Goal: Communication & Community: Participate in discussion

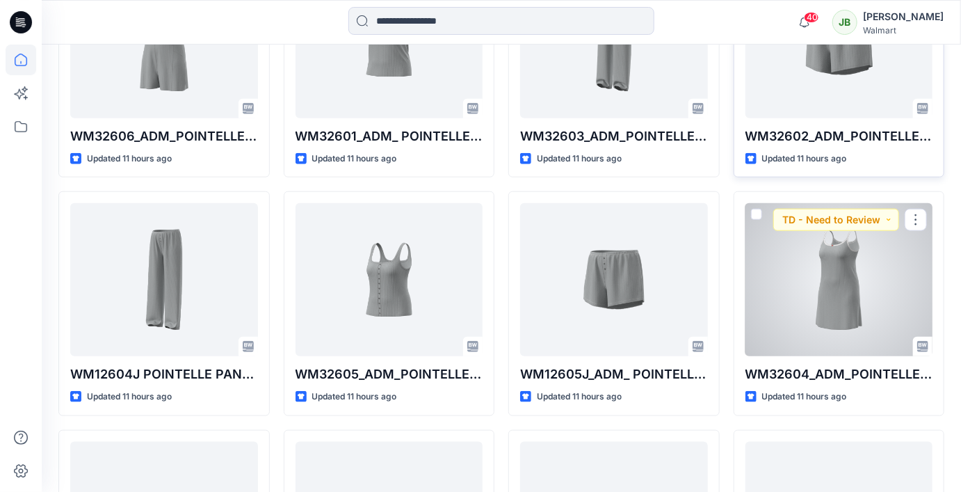
scroll to position [537, 0]
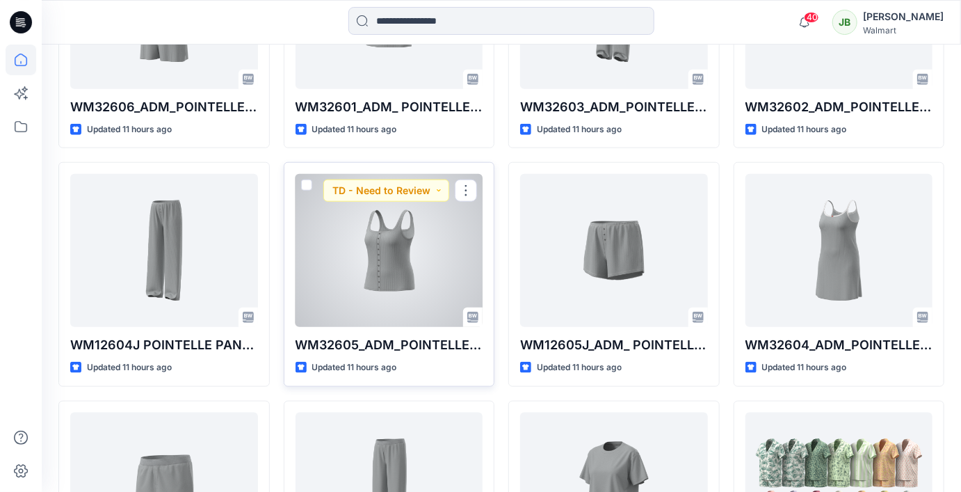
click at [377, 264] on div at bounding box center [390, 250] width 188 height 153
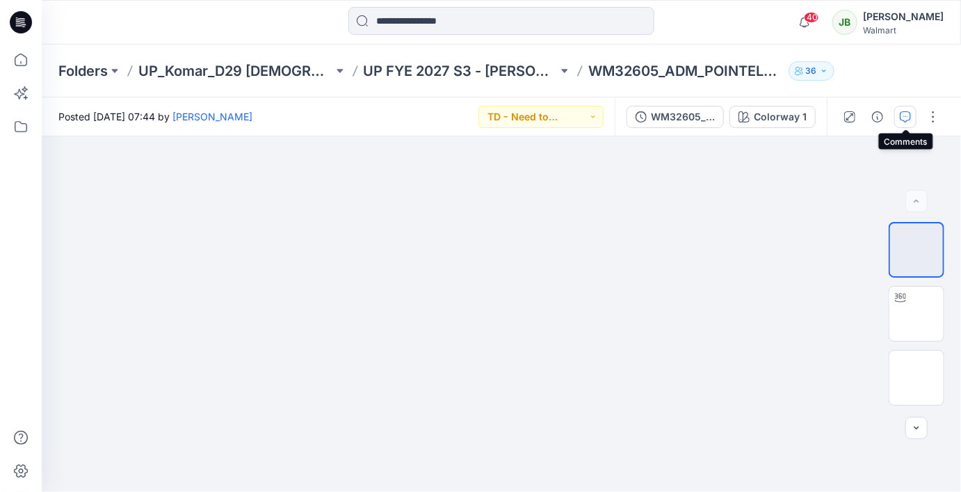
click at [907, 122] on icon "button" at bounding box center [905, 116] width 11 height 11
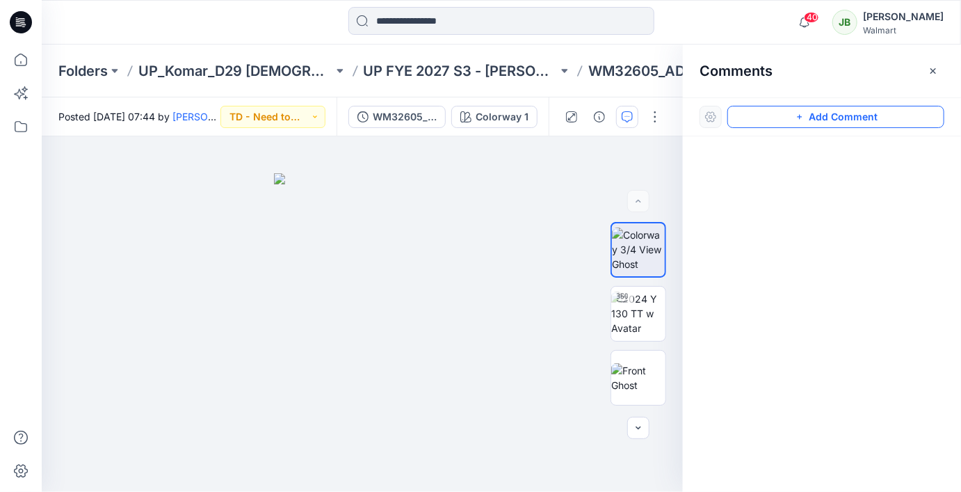
click at [806, 122] on button "Add Comment" at bounding box center [835, 117] width 217 height 22
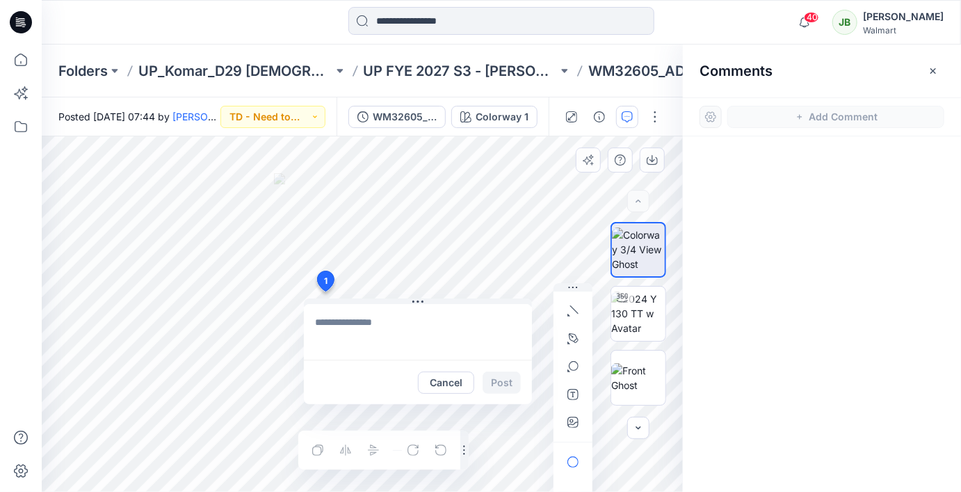
click at [325, 291] on div "1 Cancel Post Layer 1" at bounding box center [362, 313] width 641 height 355
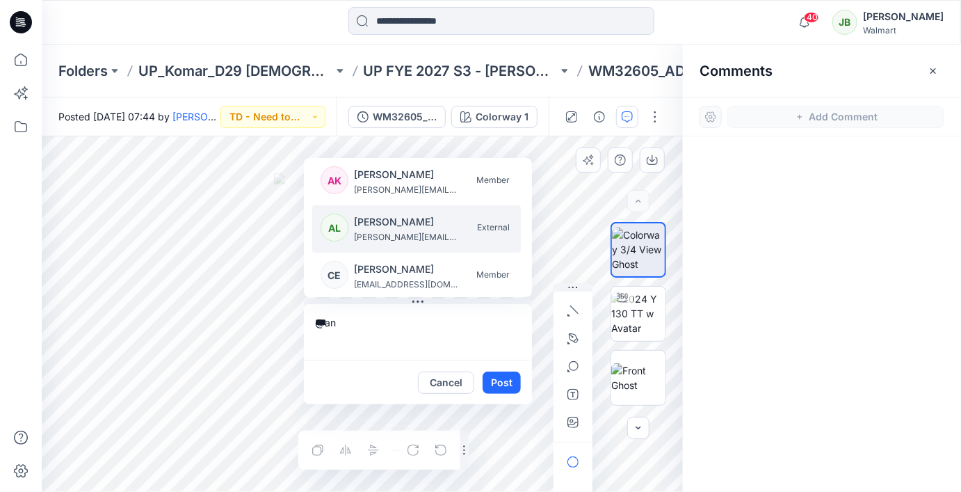
click at [398, 232] on p "[PERSON_NAME][EMAIL_ADDRESS][PERSON_NAME][DOMAIN_NAME]" at bounding box center [406, 237] width 104 height 14
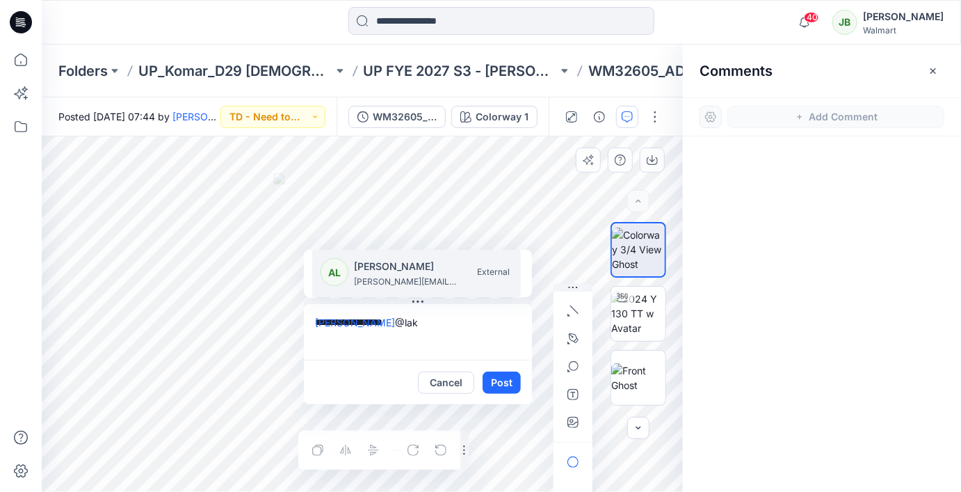
click at [402, 273] on p "[PERSON_NAME]" at bounding box center [406, 266] width 104 height 17
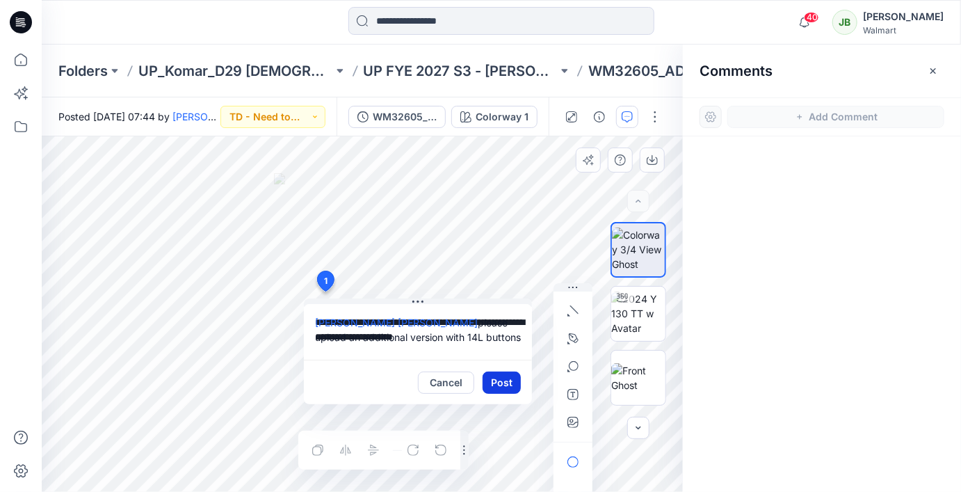
type textarea "**********"
click at [496, 380] on button "Post" at bounding box center [502, 382] width 38 height 22
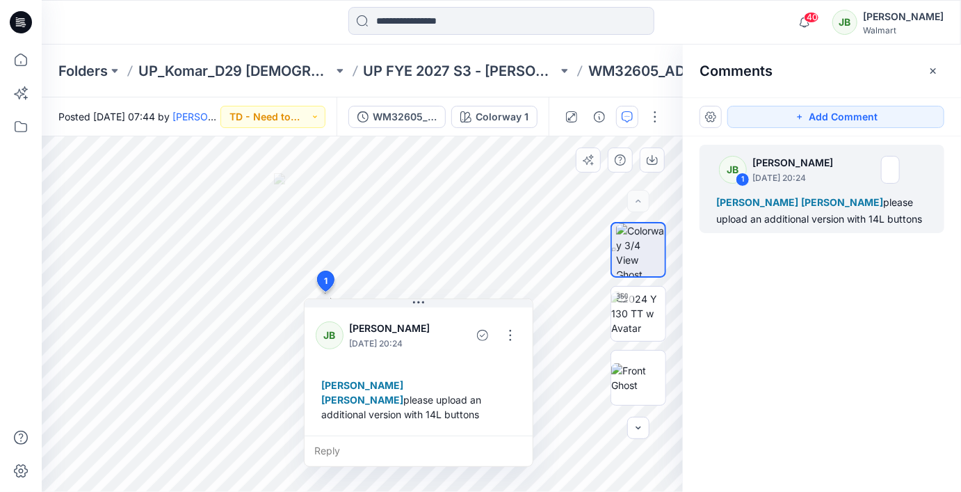
click at [403, 394] on span "[PERSON_NAME]" at bounding box center [362, 400] width 82 height 12
click at [512, 340] on button "button" at bounding box center [510, 335] width 22 height 22
click at [500, 367] on p "Edit comment" at bounding box center [514, 366] width 63 height 15
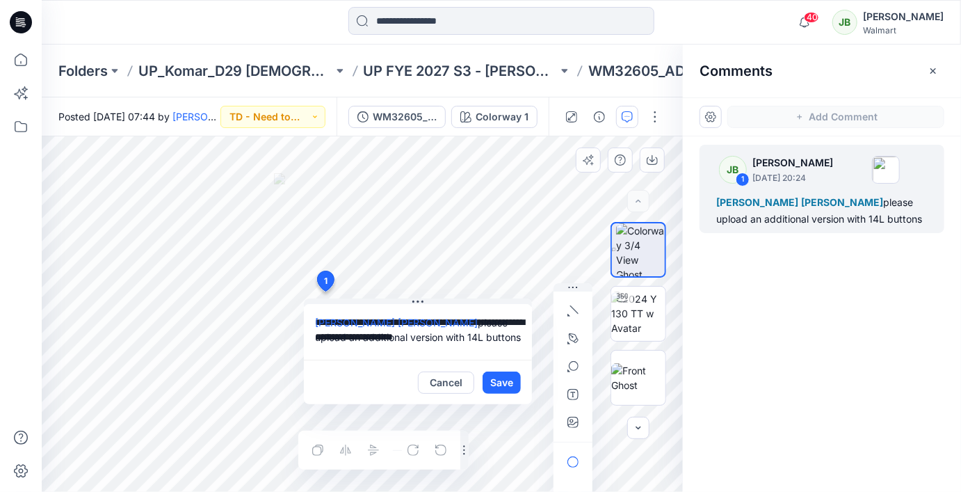
click at [471, 324] on textarea "**********" at bounding box center [418, 332] width 228 height 56
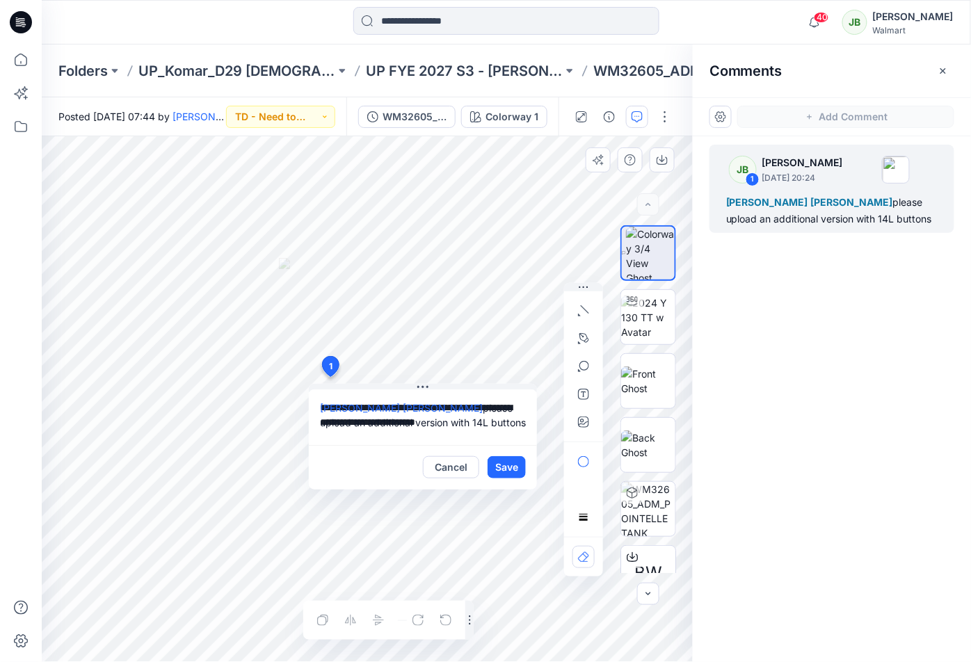
drag, startPoint x: 474, startPoint y: 410, endPoint x: 403, endPoint y: 409, distance: 71.6
click at [403, 409] on textarea "**********" at bounding box center [423, 417] width 228 height 56
type textarea "**********"
click at [508, 471] on button "Save" at bounding box center [506, 467] width 38 height 22
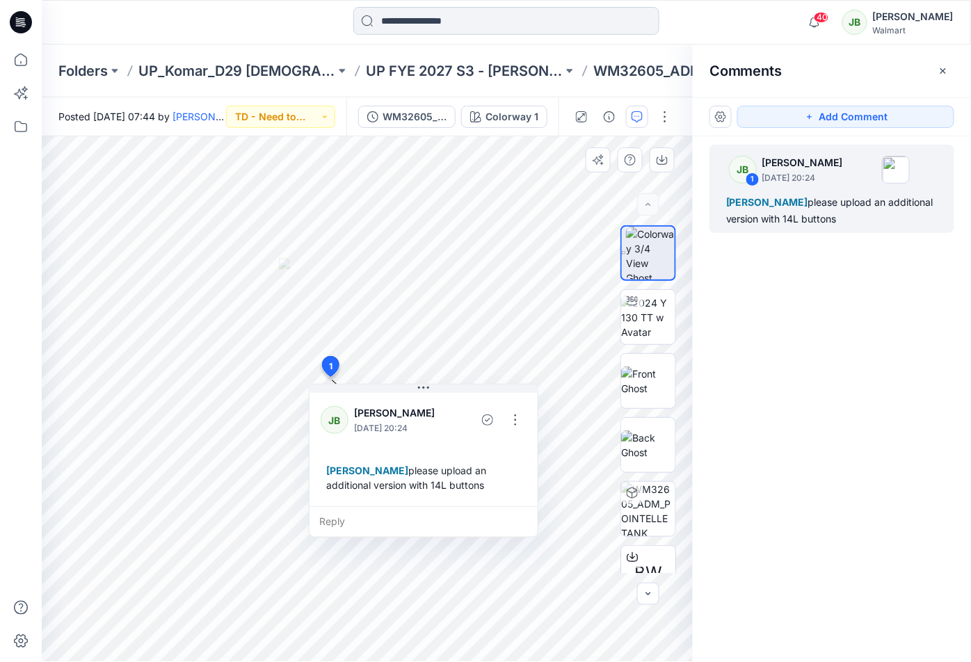
scroll to position [76, 0]
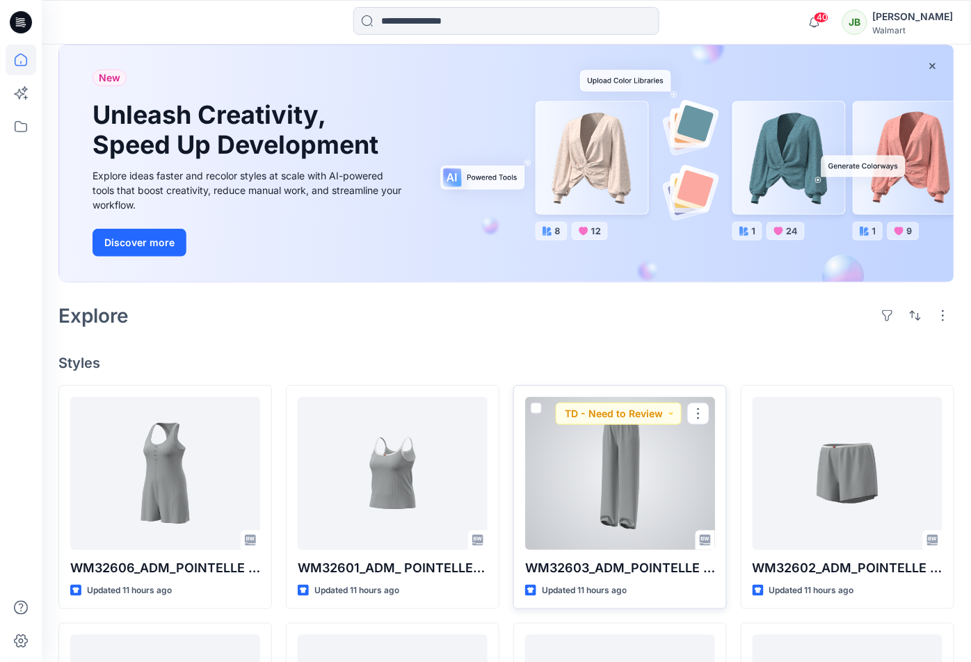
click at [687, 491] on div at bounding box center [620, 473] width 190 height 153
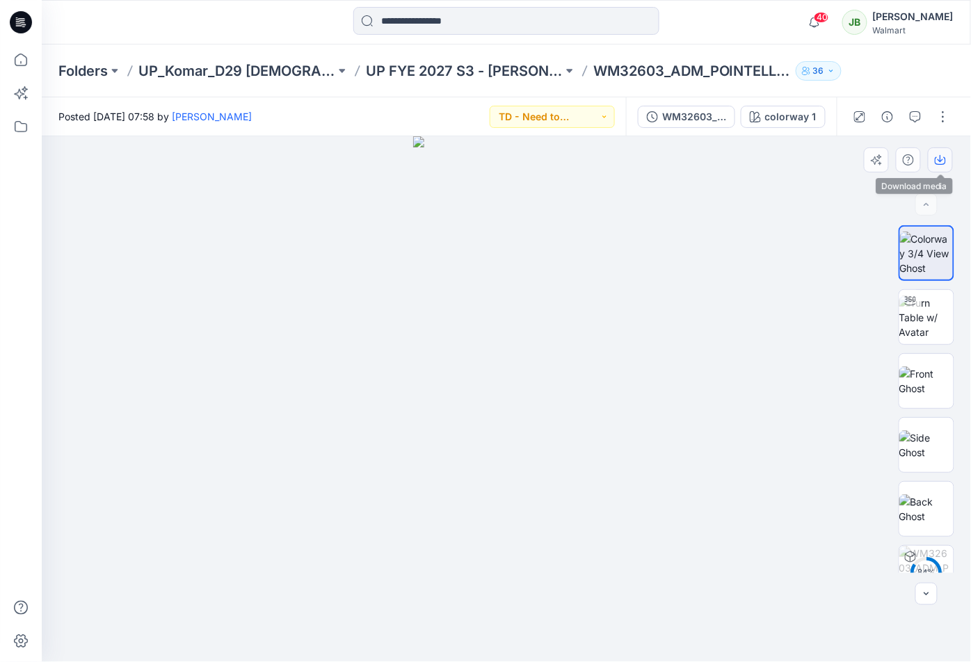
click at [942, 159] on icon "button" at bounding box center [940, 158] width 6 height 7
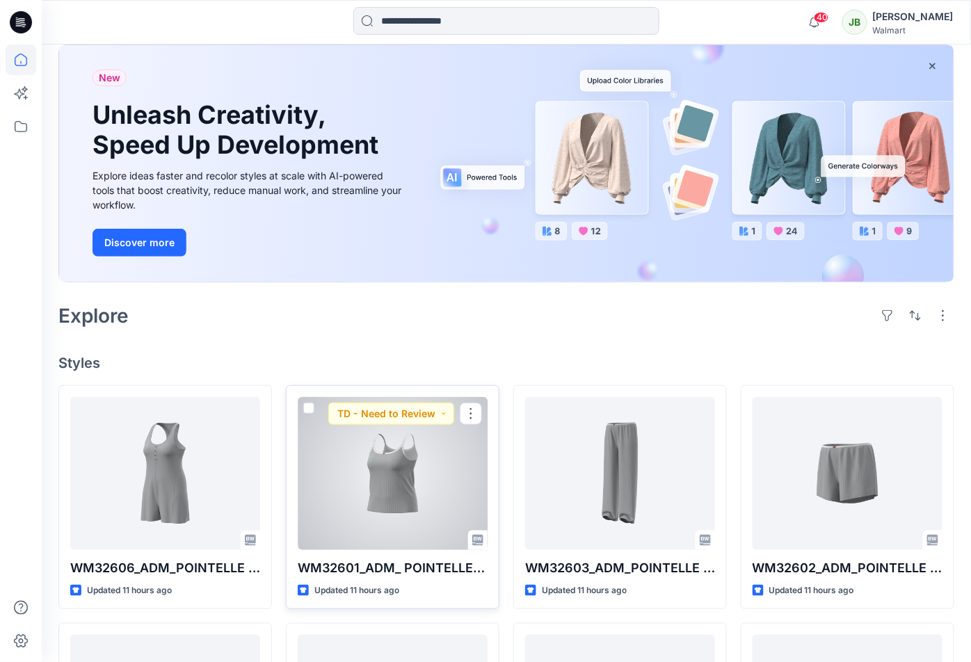
click at [337, 491] on div at bounding box center [393, 473] width 190 height 153
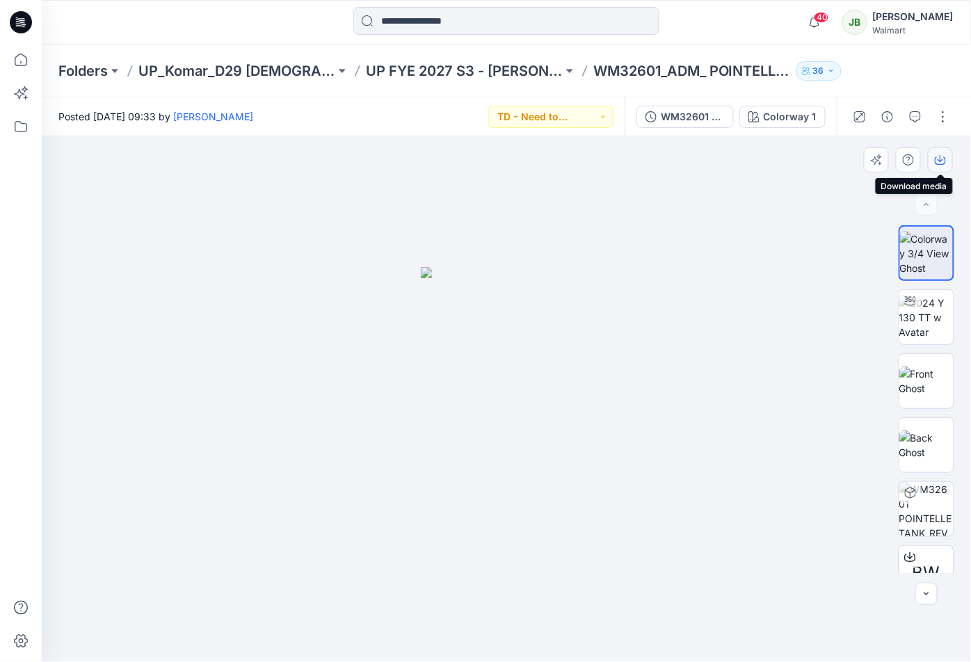
click at [938, 168] on button "button" at bounding box center [940, 159] width 25 height 25
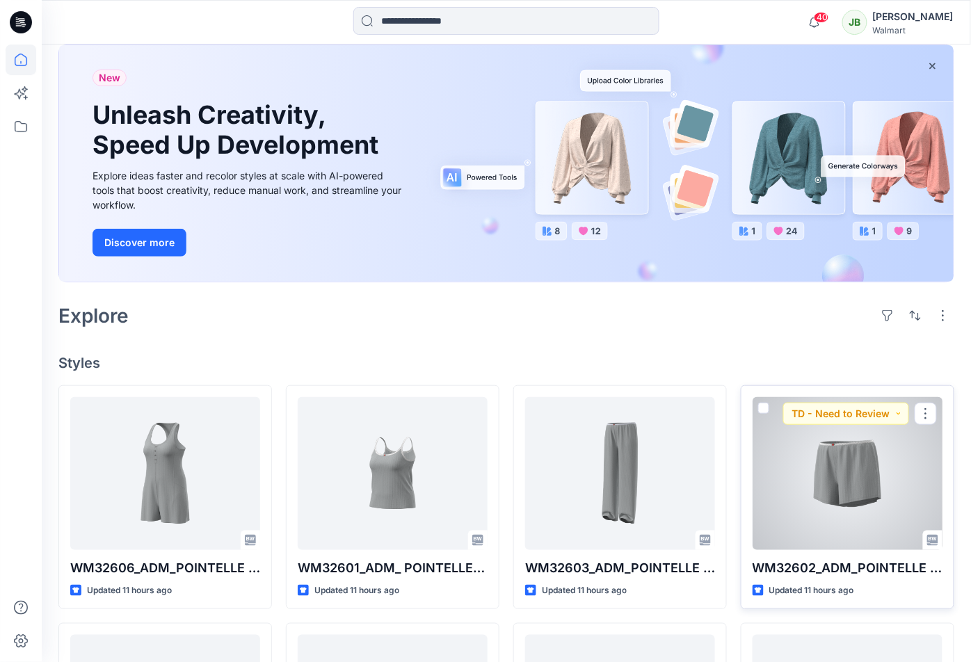
click at [830, 491] on div at bounding box center [847, 473] width 190 height 153
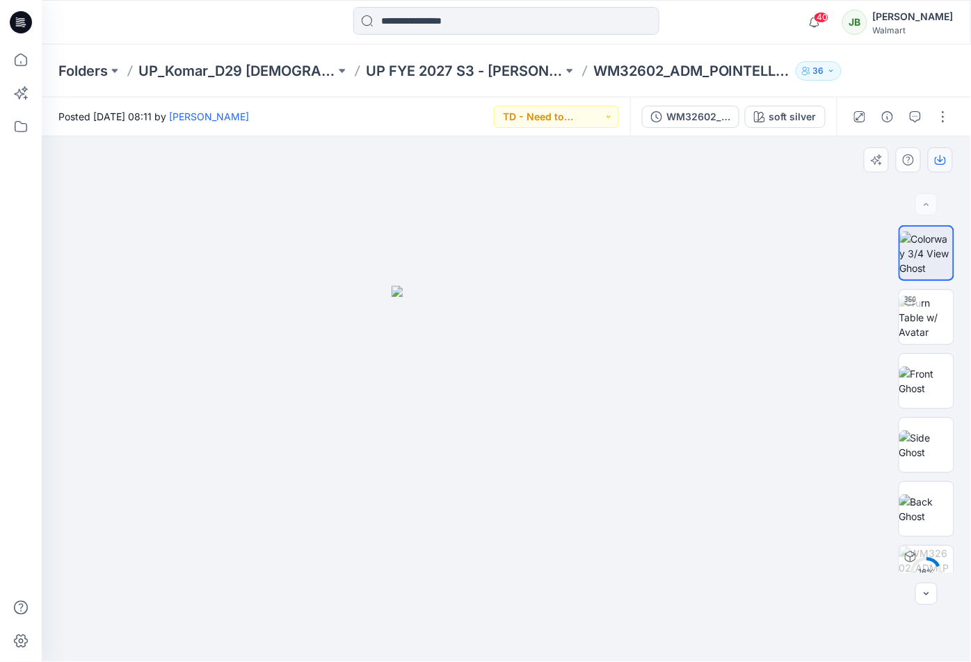
click at [935, 165] on icon "button" at bounding box center [940, 159] width 11 height 11
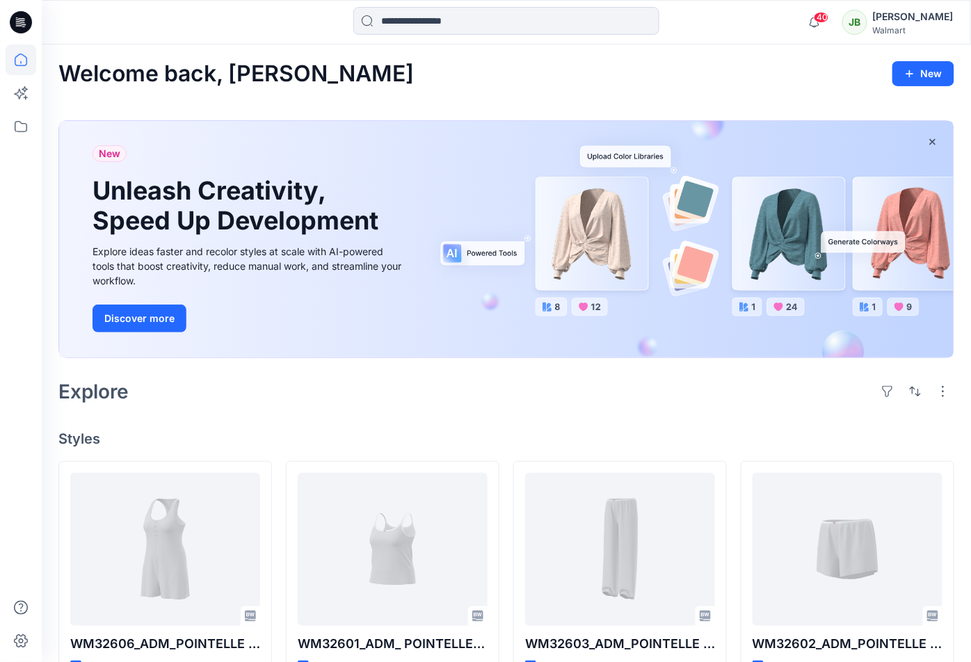
scroll to position [76, 0]
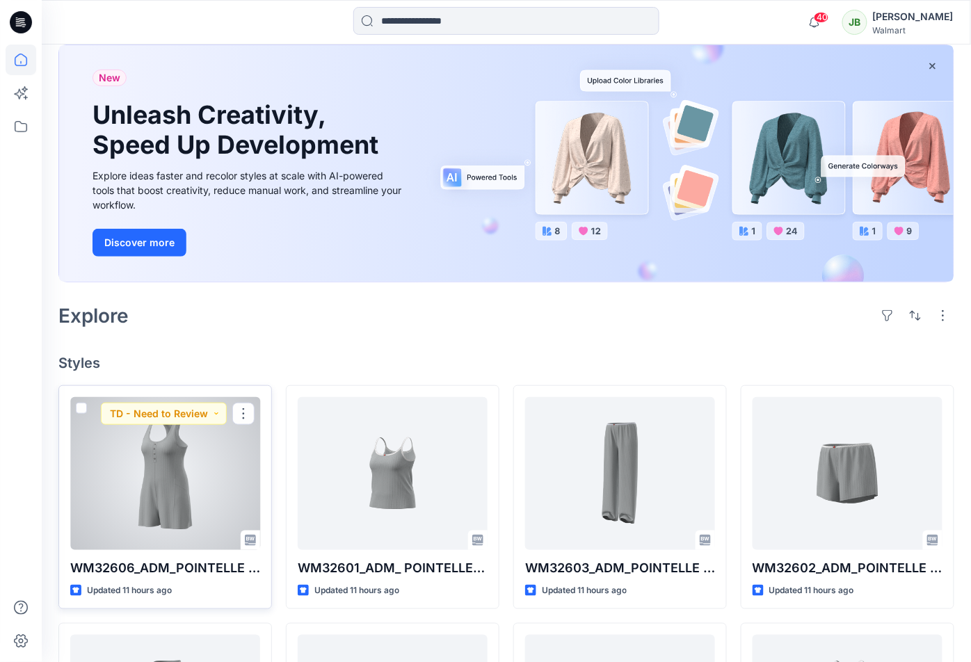
click at [232, 491] on div at bounding box center [165, 473] width 190 height 153
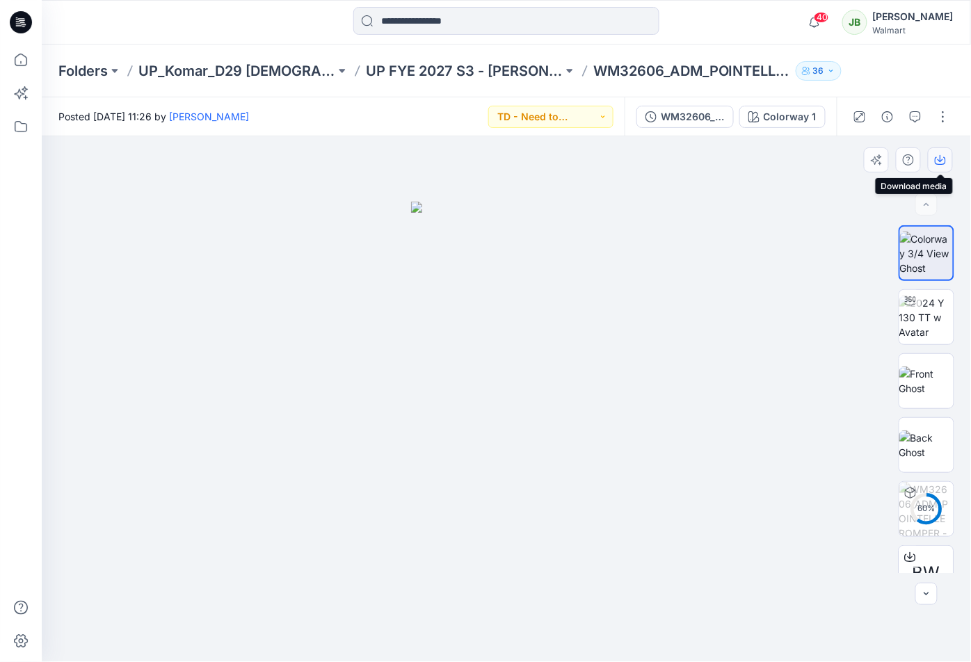
click at [941, 165] on button "button" at bounding box center [940, 159] width 25 height 25
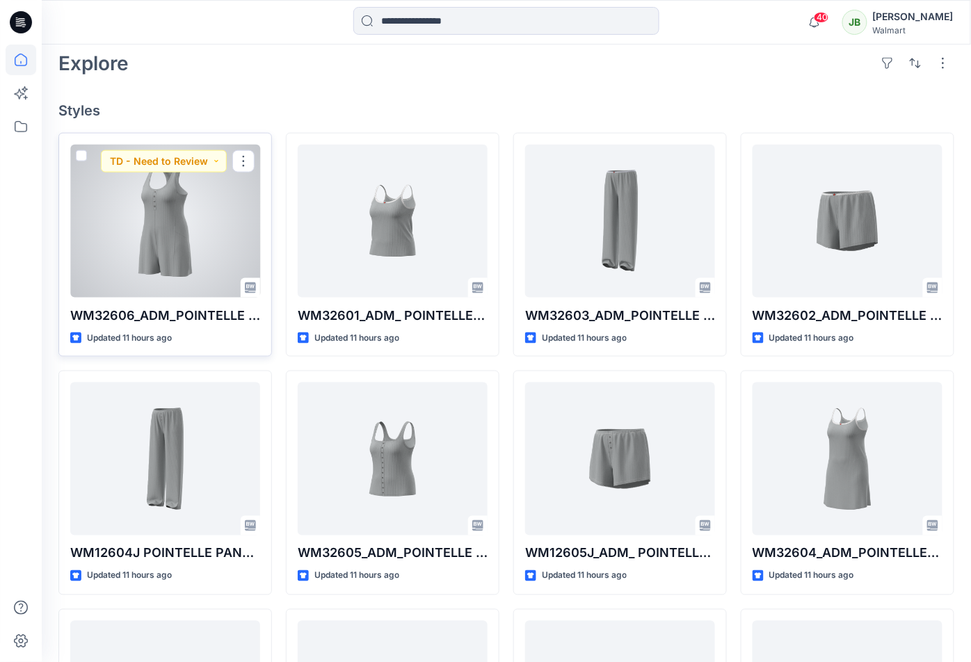
scroll to position [358, 0]
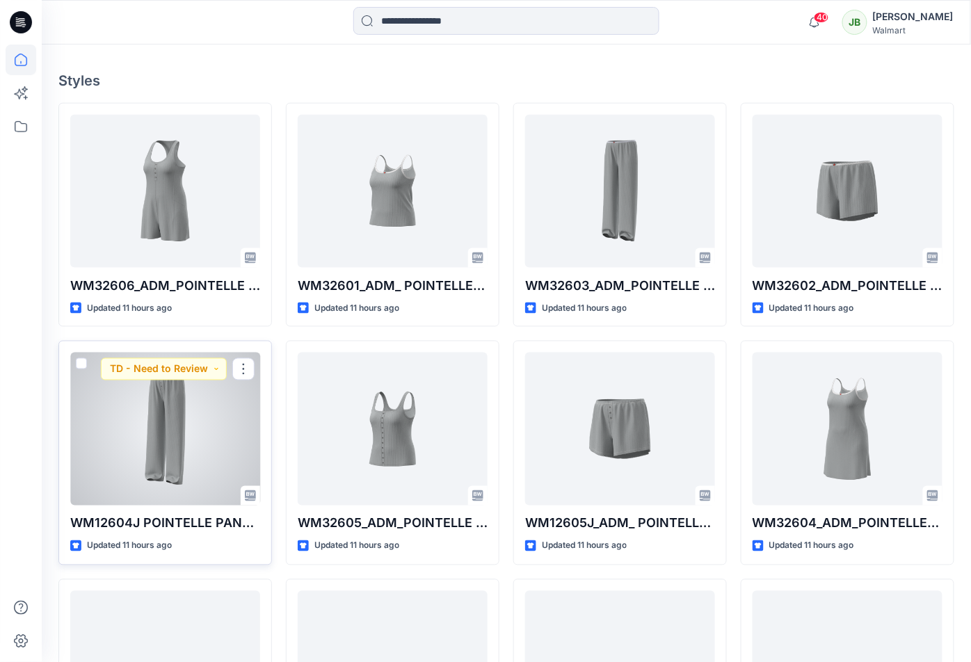
click at [202, 442] on div at bounding box center [165, 429] width 190 height 153
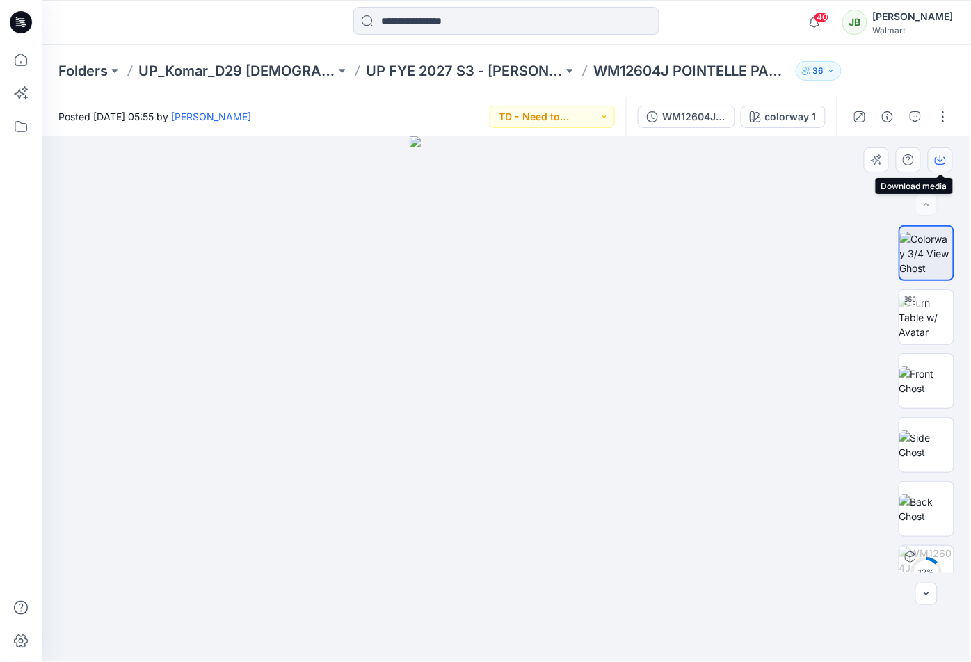
click at [946, 155] on icon "button" at bounding box center [940, 159] width 11 height 11
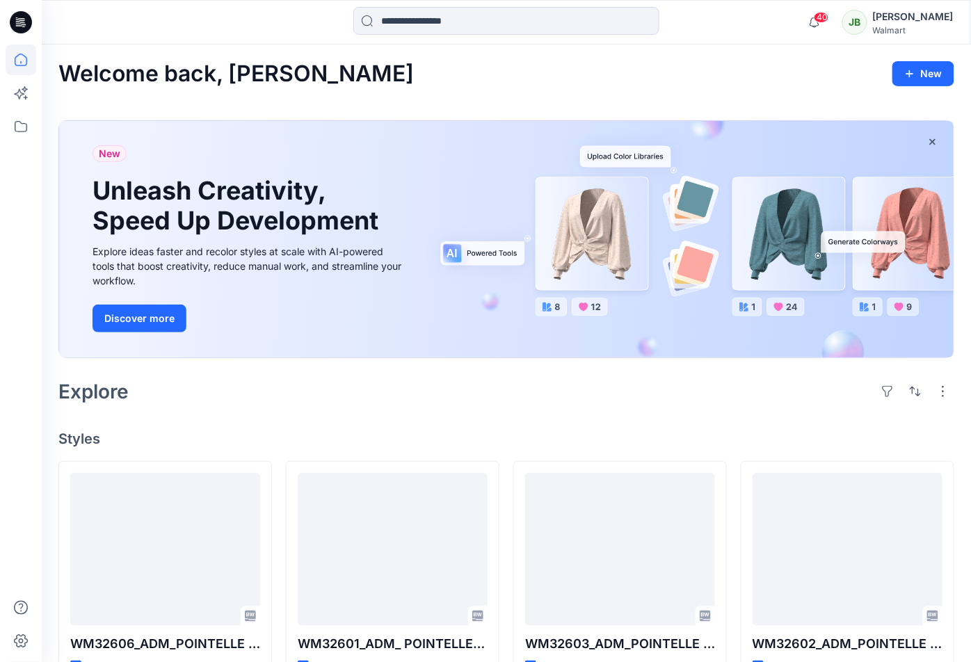
scroll to position [358, 0]
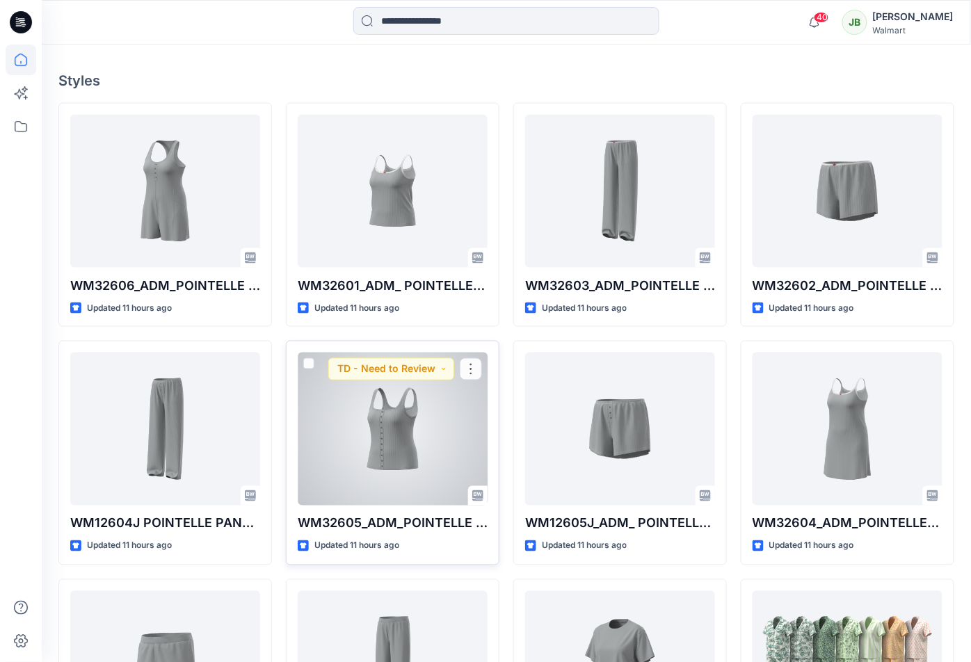
click at [346, 396] on div at bounding box center [393, 429] width 190 height 153
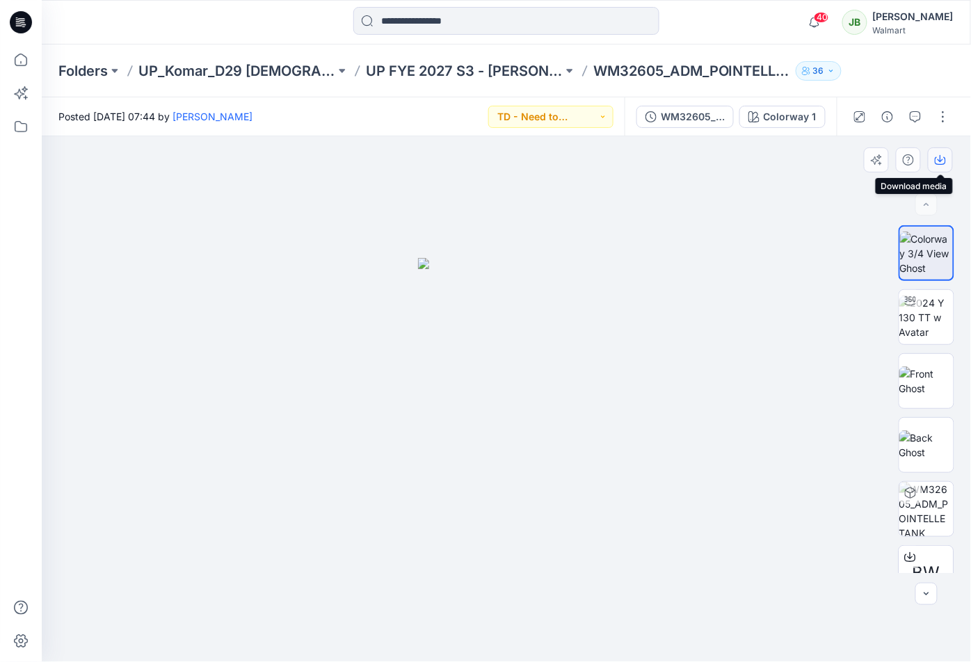
click at [932, 162] on button "button" at bounding box center [940, 159] width 25 height 25
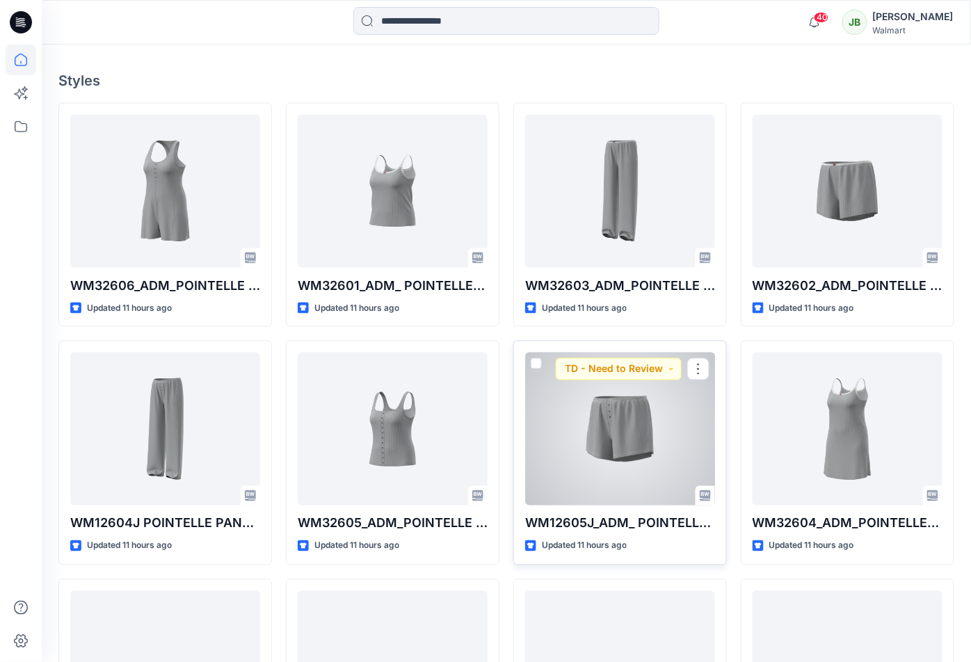
click at [562, 412] on div at bounding box center [620, 429] width 190 height 153
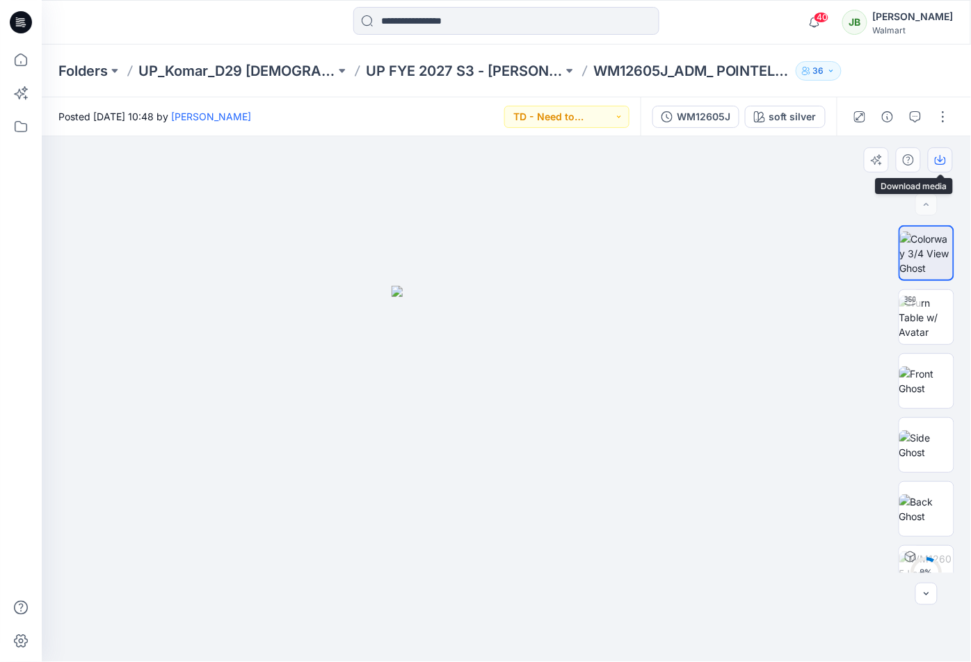
click at [937, 161] on icon "button" at bounding box center [940, 159] width 11 height 11
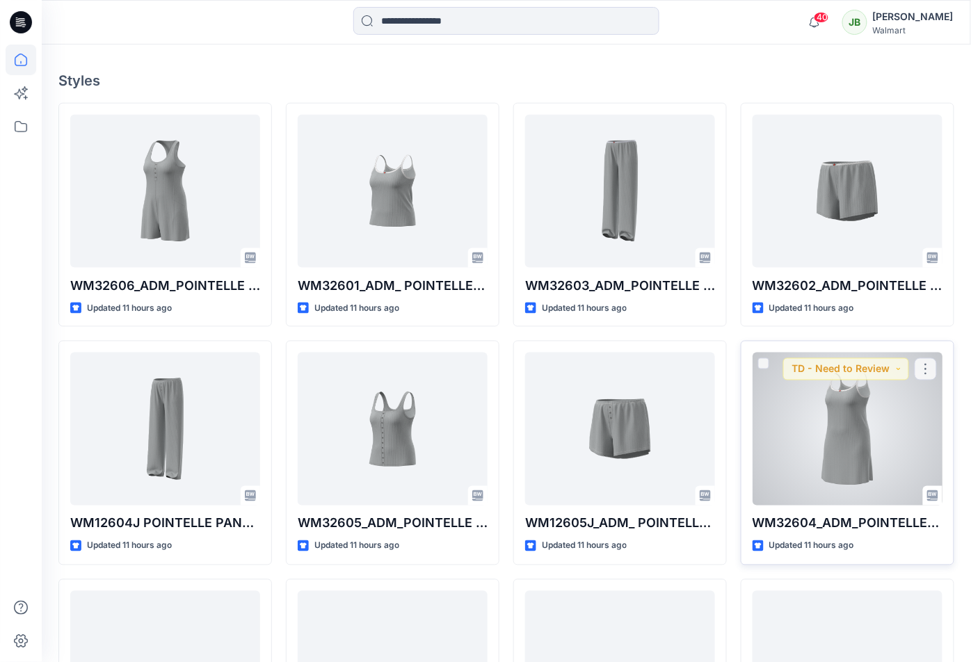
click at [823, 467] on div at bounding box center [847, 429] width 190 height 153
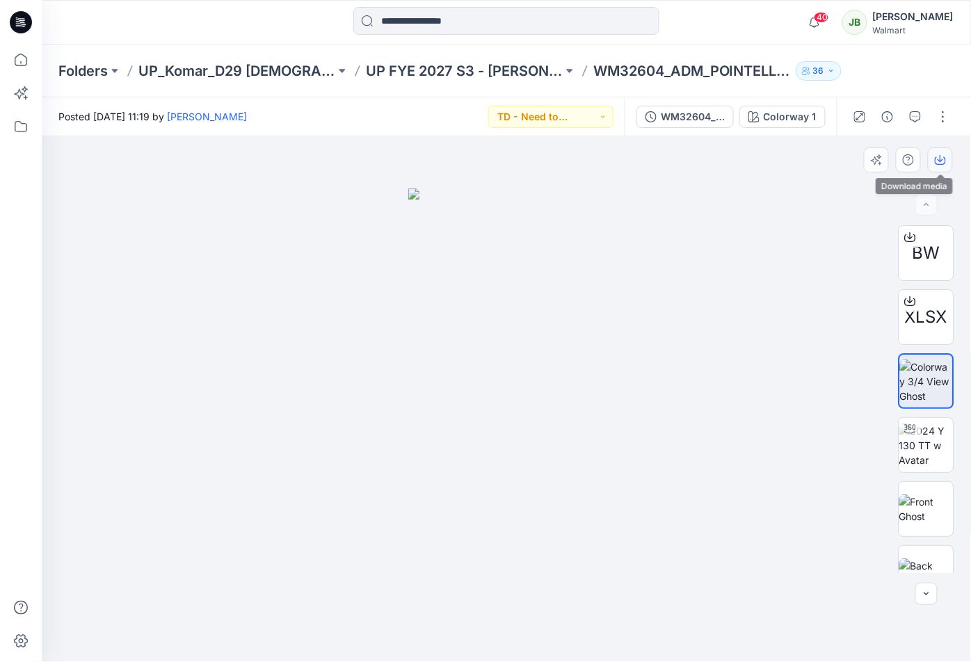
click at [937, 156] on icon "button" at bounding box center [940, 159] width 11 height 11
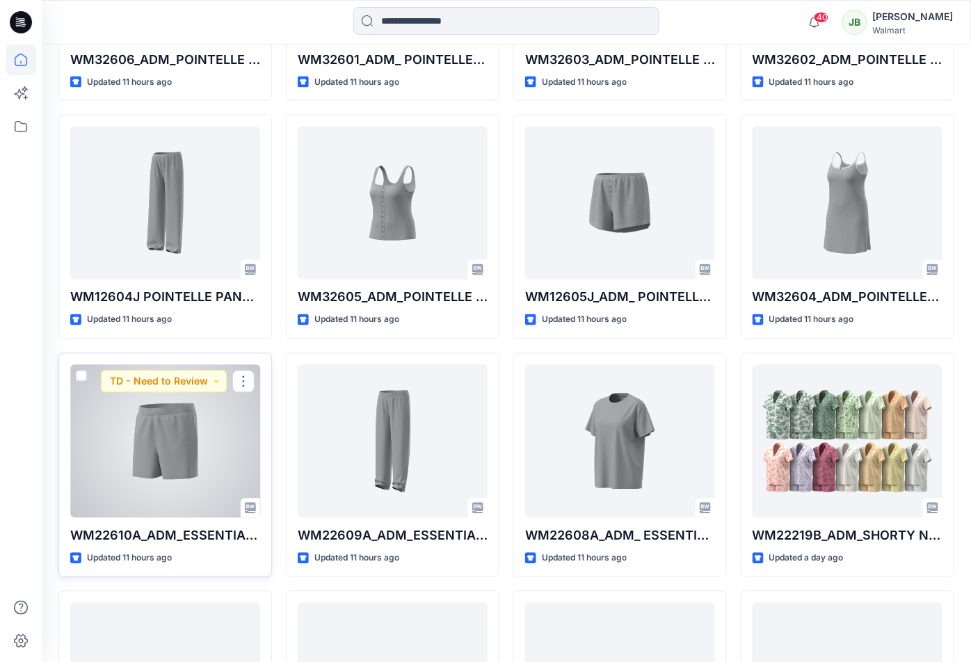
scroll to position [585, 0]
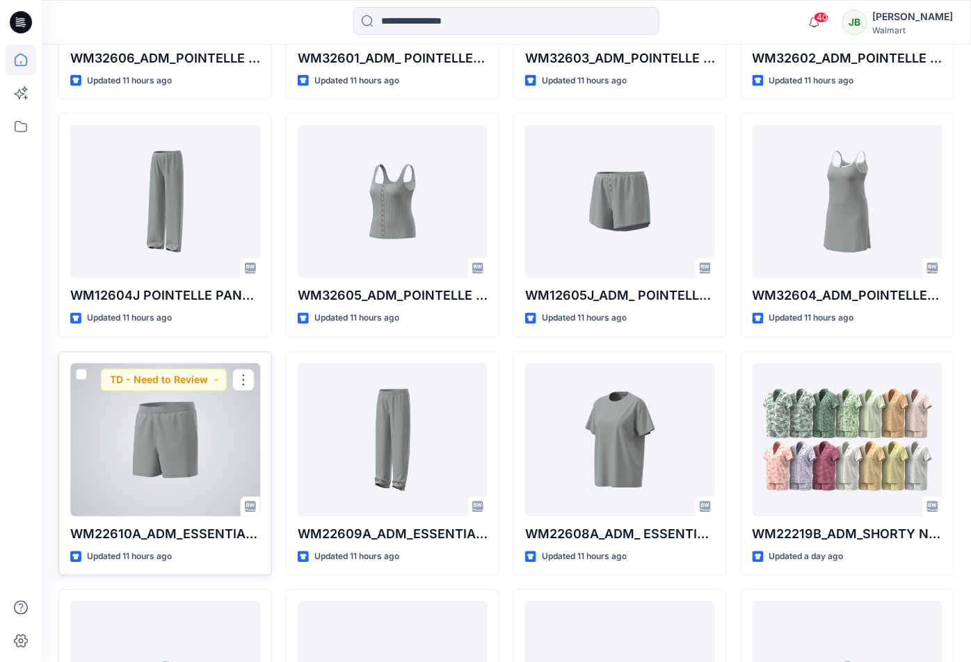
click at [178, 459] on div at bounding box center [165, 440] width 190 height 153
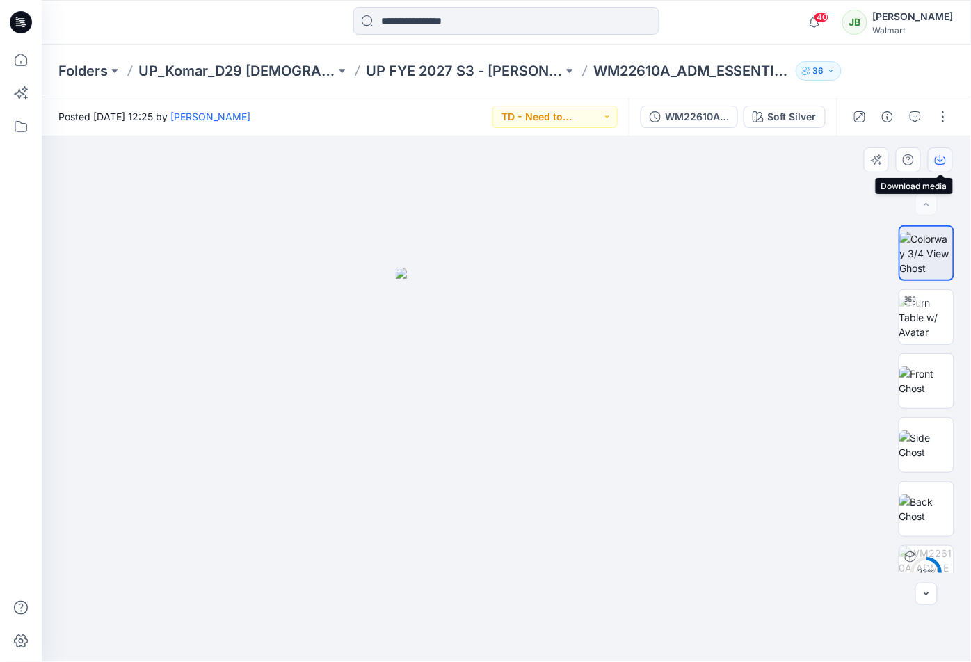
click at [946, 163] on icon "button" at bounding box center [940, 159] width 11 height 11
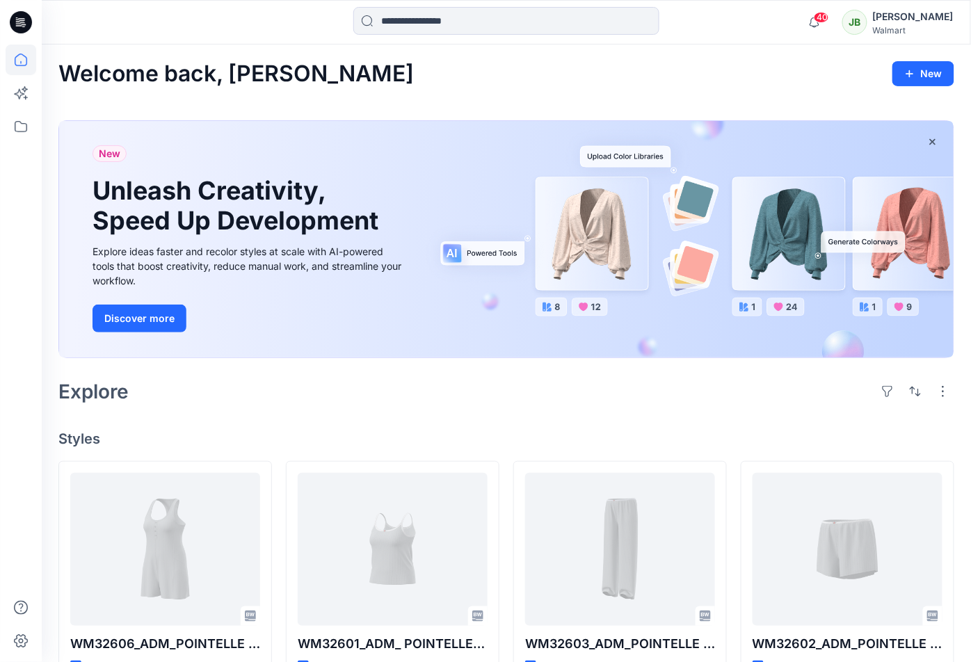
scroll to position [585, 0]
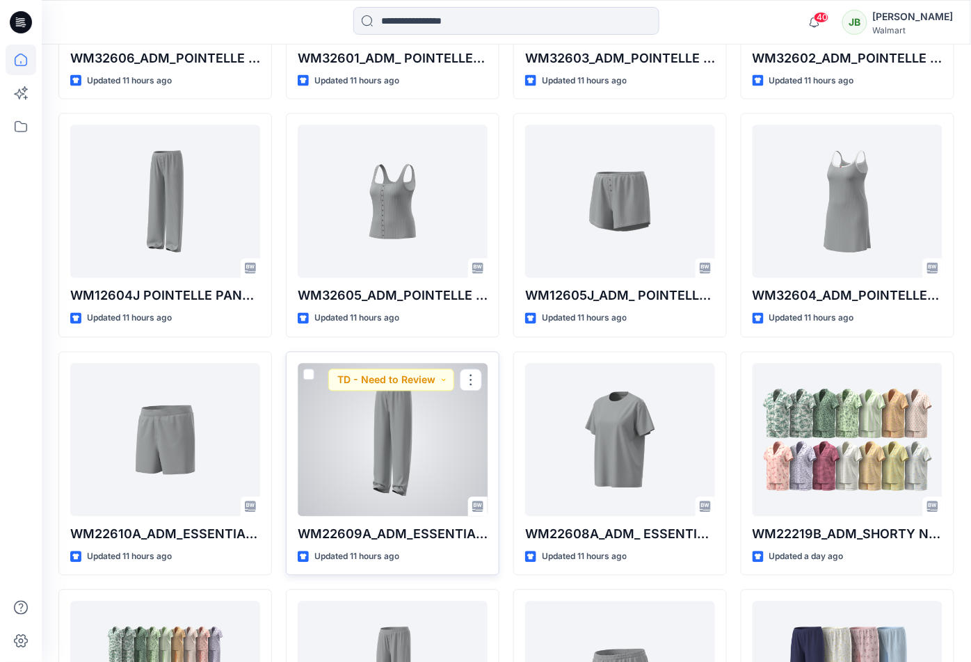
click at [373, 468] on div at bounding box center [393, 440] width 190 height 153
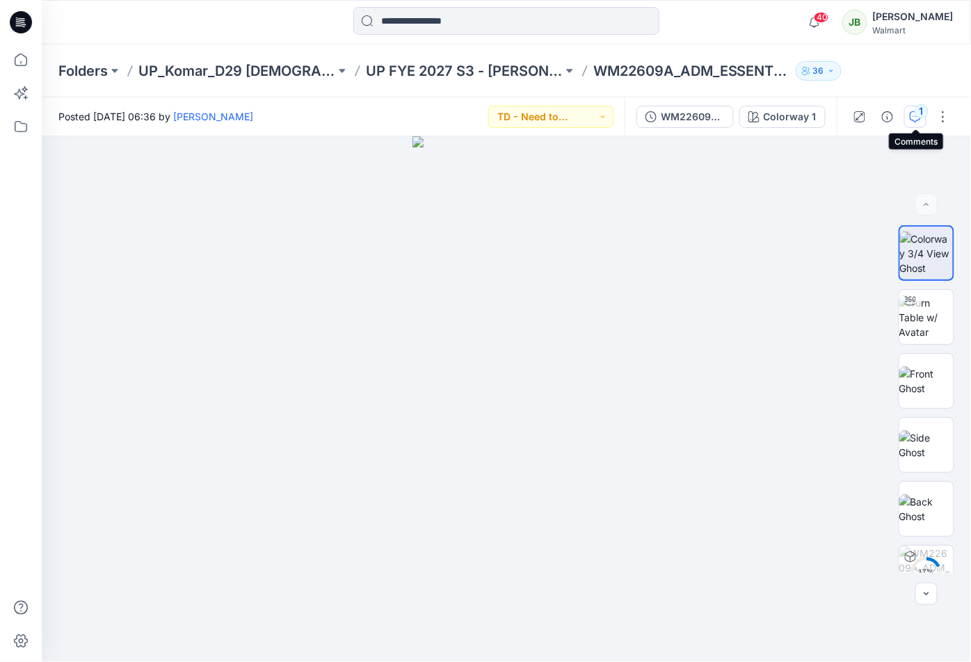
click at [916, 122] on icon "button" at bounding box center [914, 116] width 11 height 11
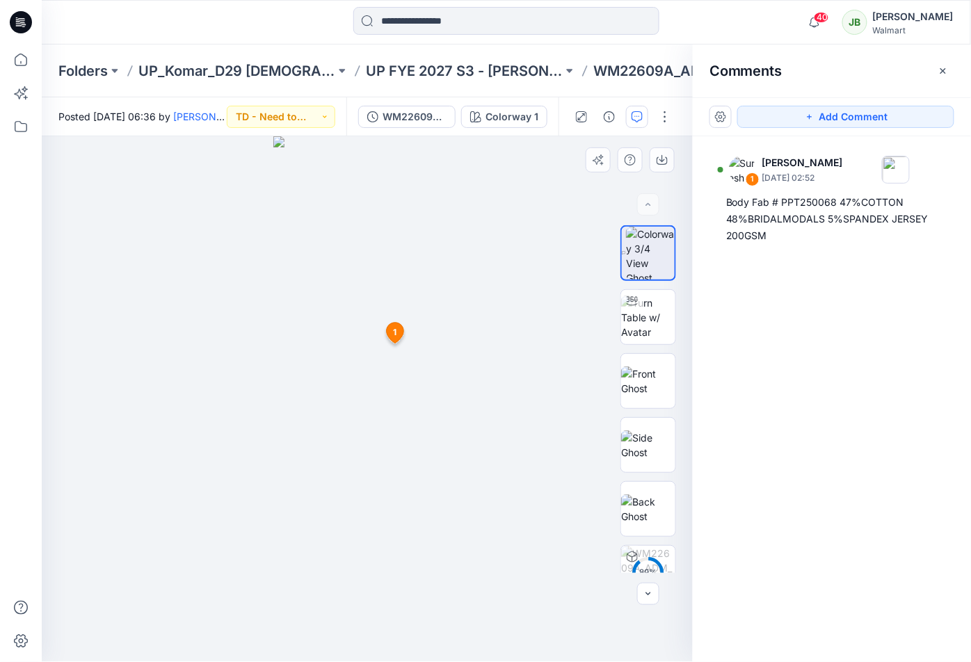
click at [599, 200] on div at bounding box center [368, 399] width 652 height 526
click at [599, 207] on div at bounding box center [368, 399] width 652 height 526
click at [588, 220] on div at bounding box center [368, 399] width 652 height 526
click at [663, 165] on icon "button" at bounding box center [661, 159] width 11 height 11
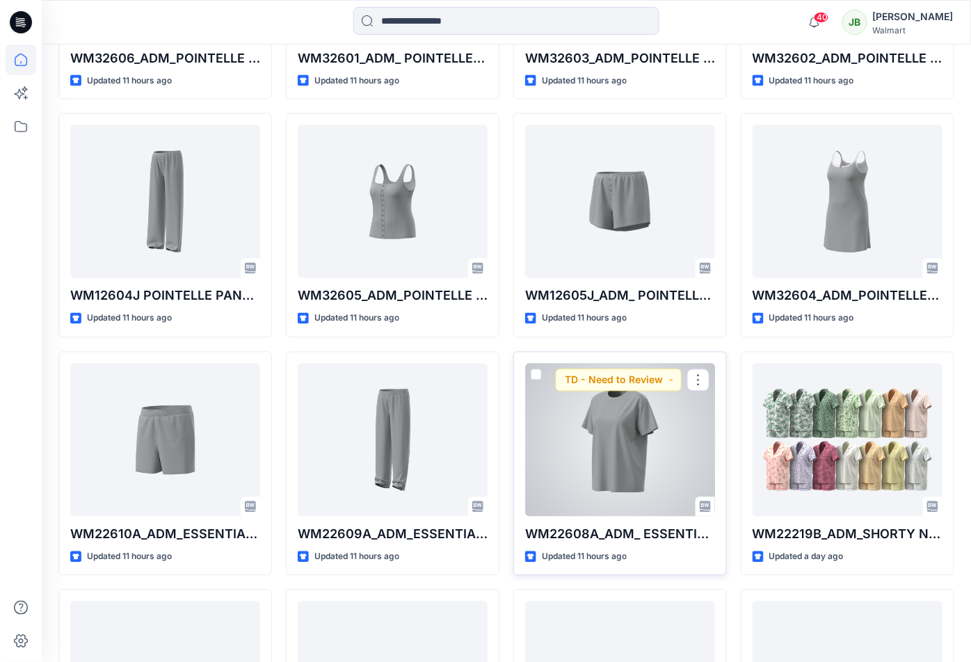
click at [654, 451] on div at bounding box center [620, 440] width 190 height 153
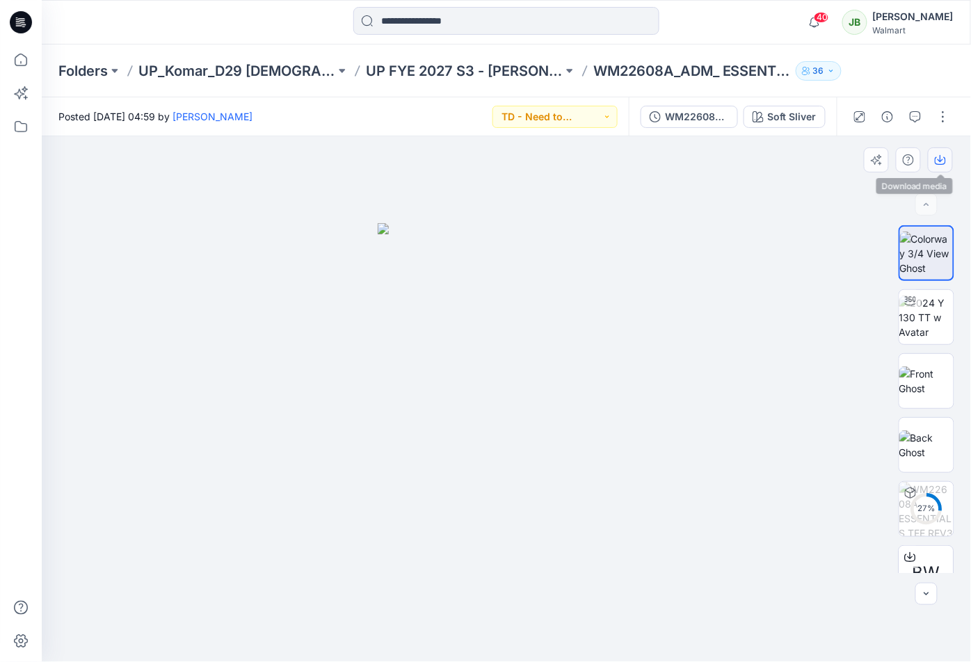
click at [937, 158] on icon "button" at bounding box center [940, 159] width 11 height 11
